Goal: Task Accomplishment & Management: Manage account settings

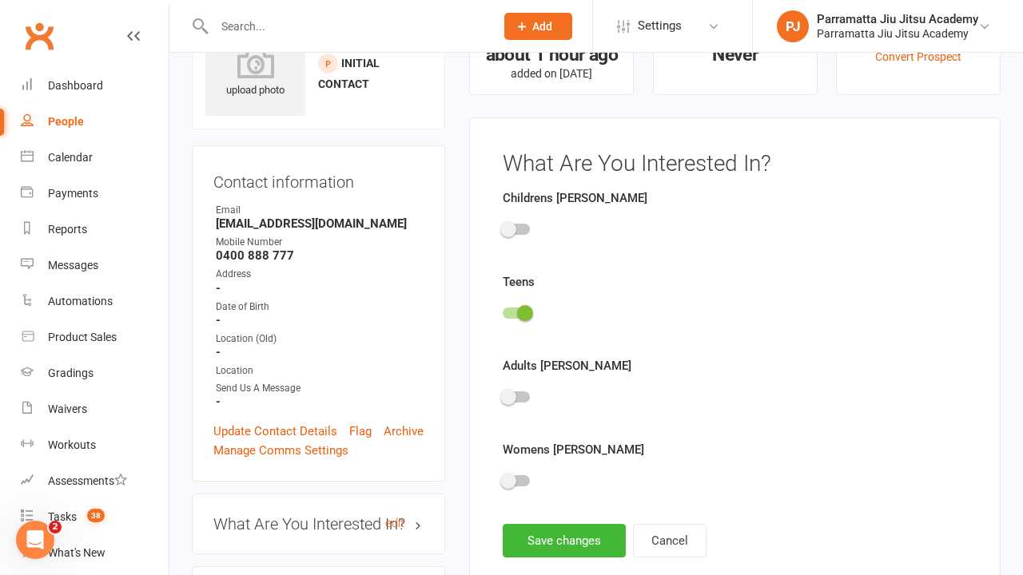
scroll to position [110, 0]
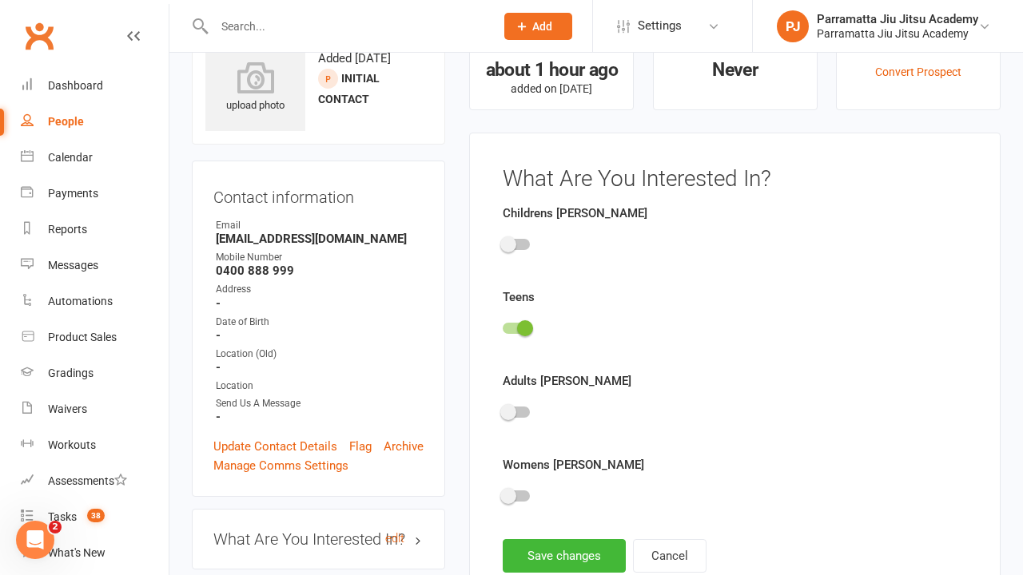
scroll to position [110, 0]
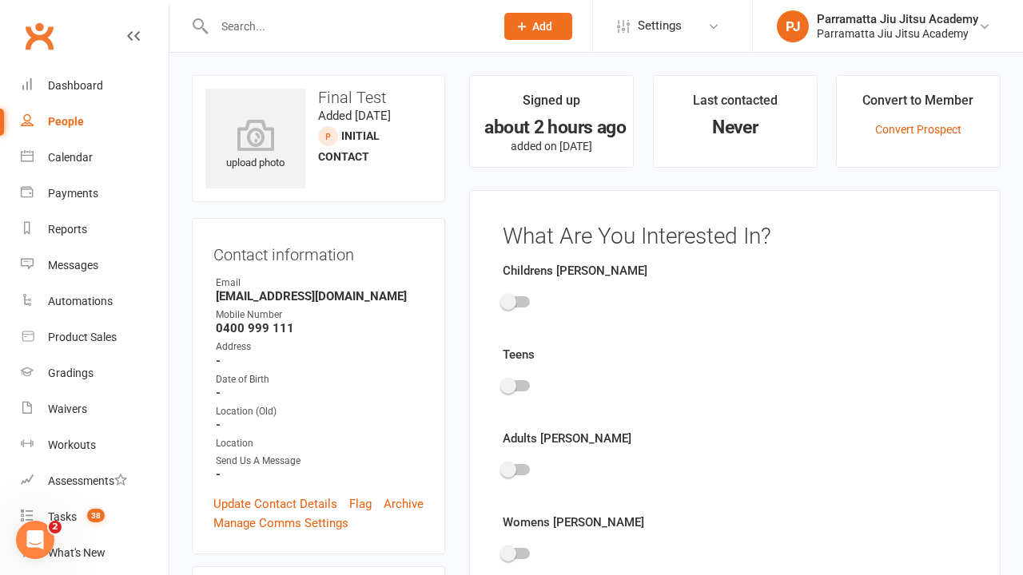
scroll to position [110, 0]
